Goal: Task Accomplishment & Management: Complete application form

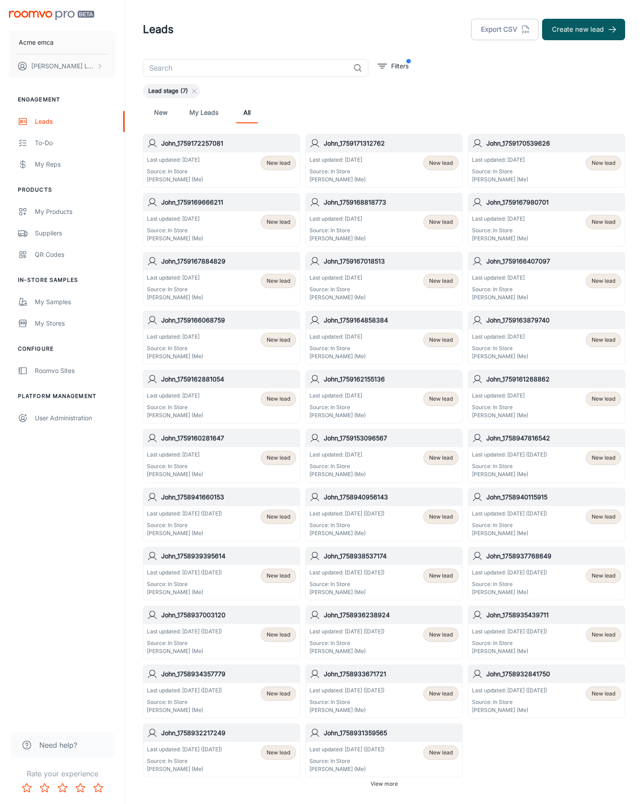
click at [584, 29] on button "Create new lead" at bounding box center [583, 29] width 83 height 21
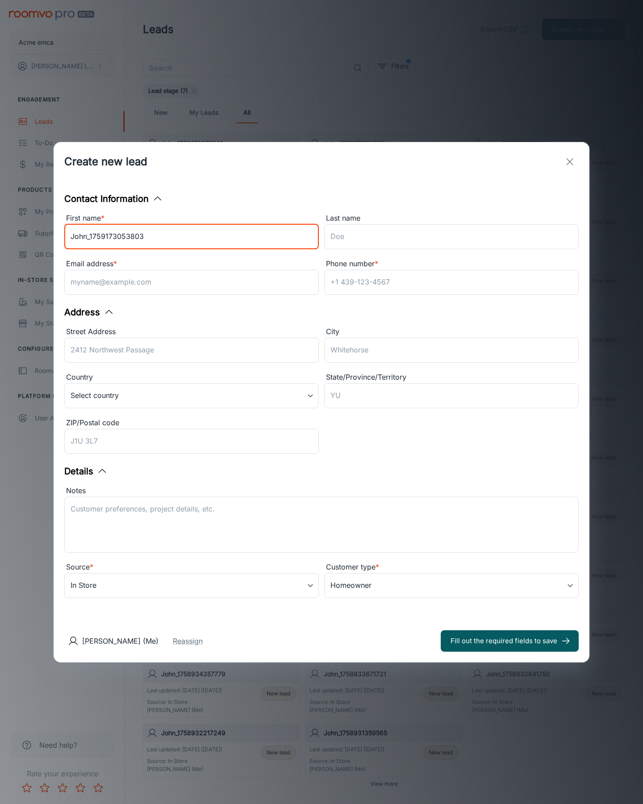
type input "John_1759173053803"
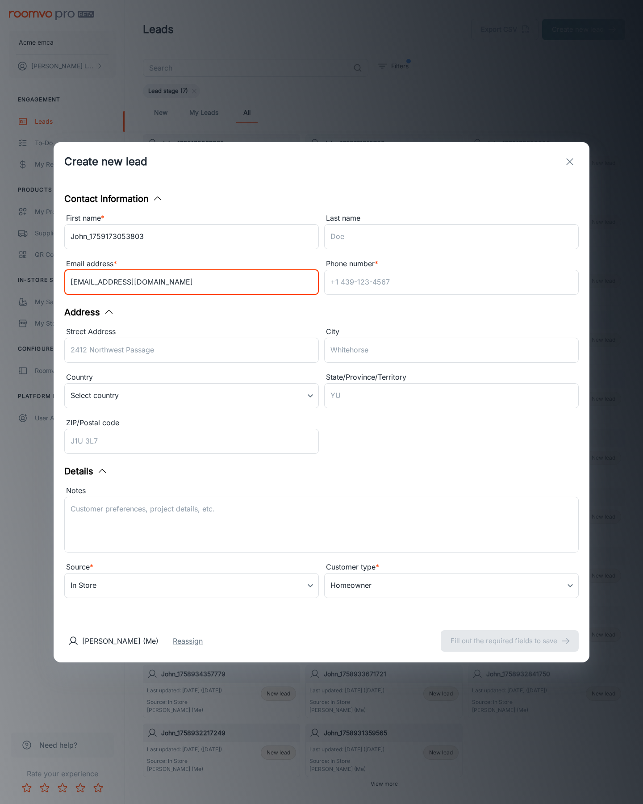
type input "[EMAIL_ADDRESS][DOMAIN_NAME]"
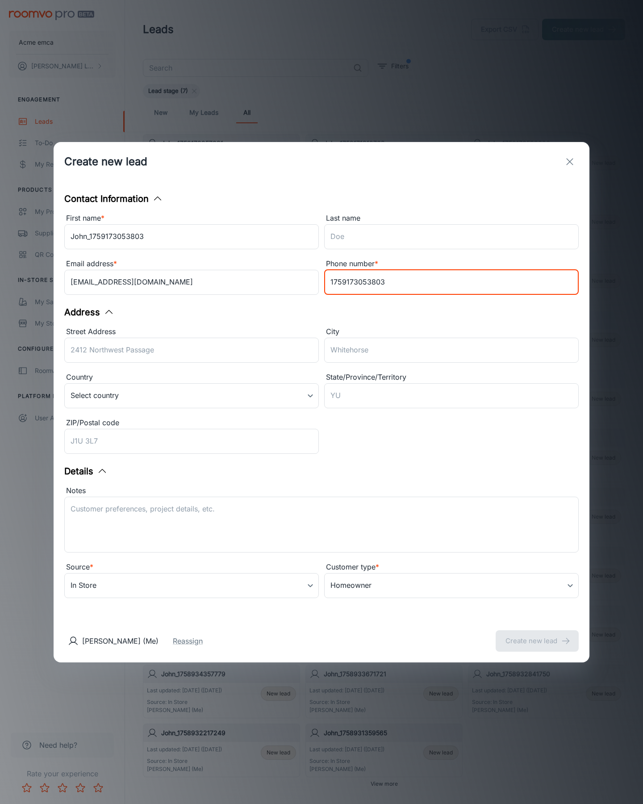
type input "1759173053803"
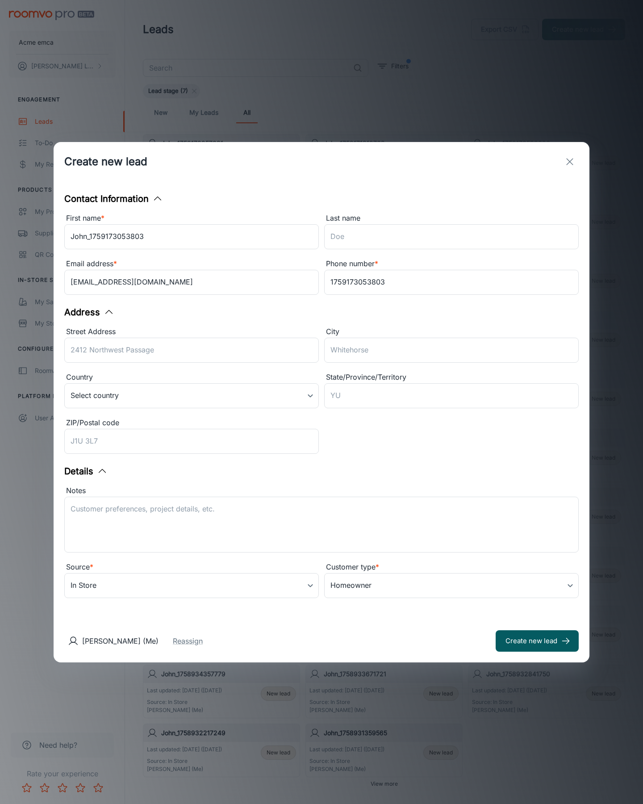
click at [538, 641] on button "Create new lead" at bounding box center [537, 640] width 83 height 21
